Goal: Task Accomplishment & Management: Use online tool/utility

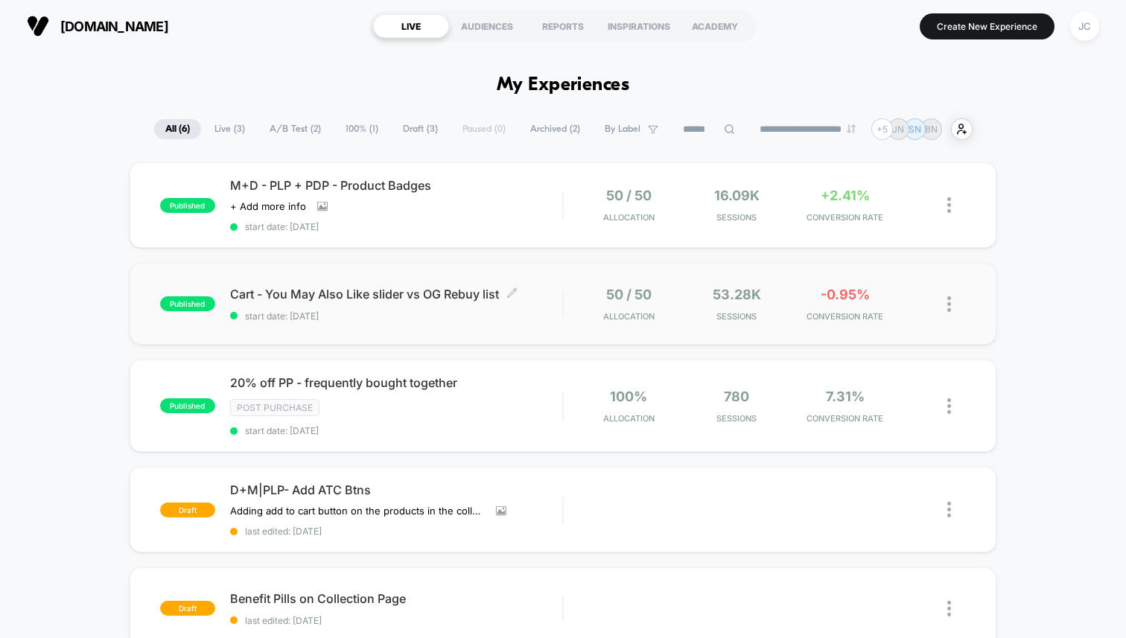
click at [365, 305] on div "Cart - You May Also Like slider vs OG Rebuy list Click to edit experience detai…" at bounding box center [396, 304] width 332 height 35
